Goal: Task Accomplishment & Management: Manage account settings

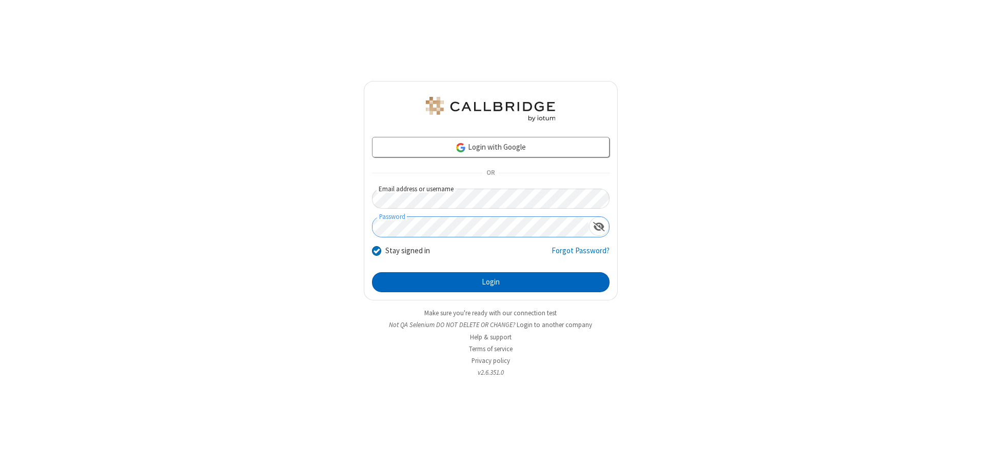
click at [490, 282] on button "Login" at bounding box center [490, 282] width 237 height 21
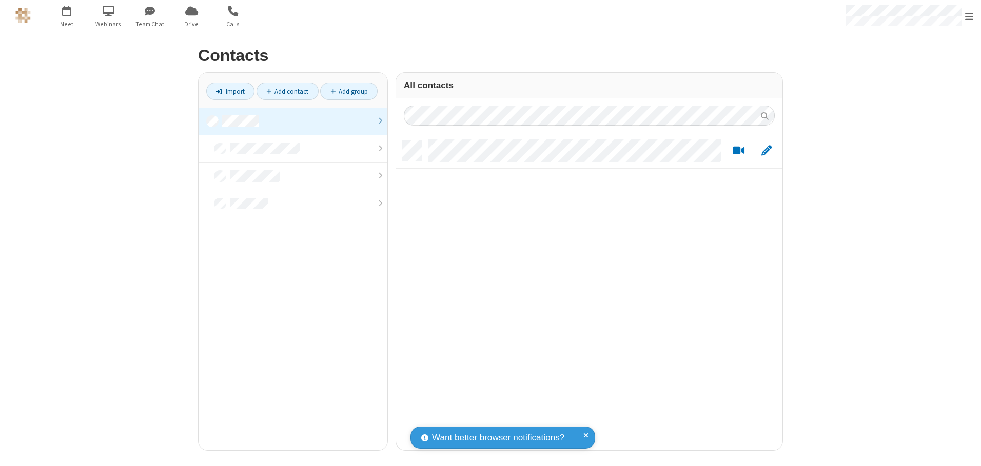
scroll to position [309, 379]
click at [293, 121] on link at bounding box center [292, 122] width 189 height 28
click at [287, 91] on link "Add contact" at bounding box center [287, 91] width 62 height 17
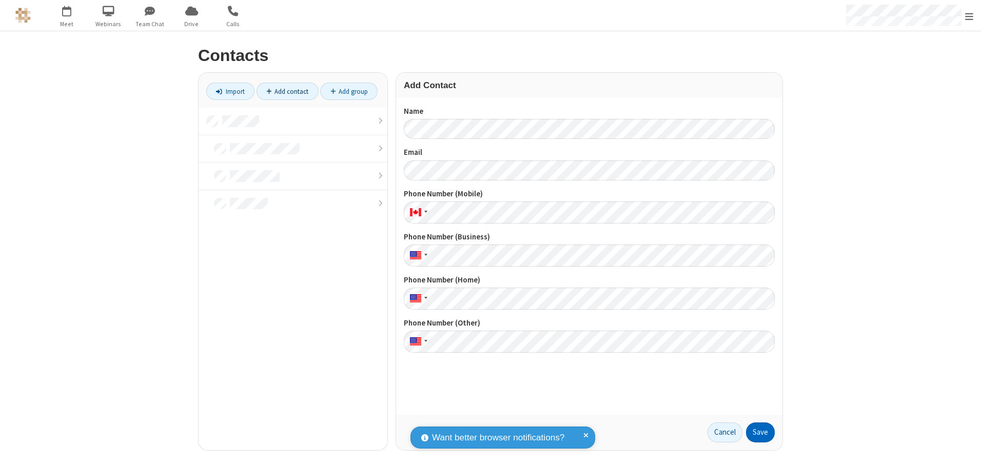
click at [760, 432] on button "Save" at bounding box center [760, 433] width 29 height 21
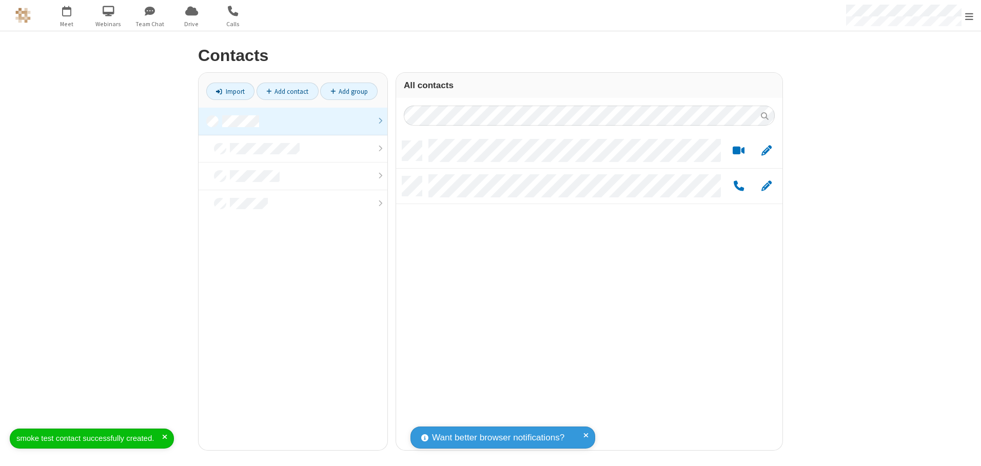
scroll to position [309, 379]
